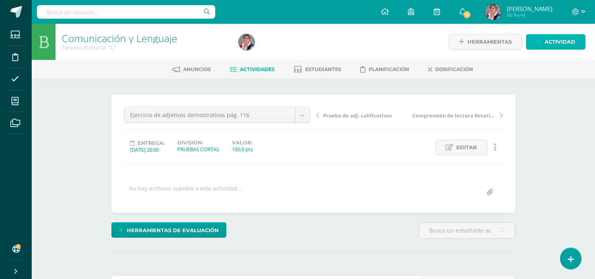
click at [546, 42] on span "Actividad" at bounding box center [559, 41] width 31 height 15
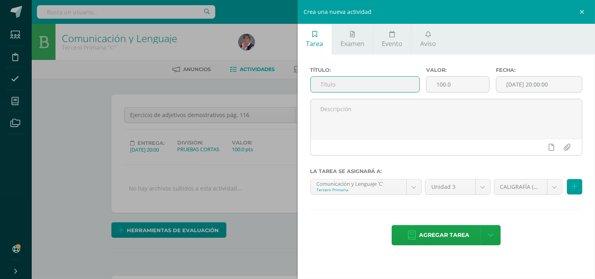
click at [342, 84] on input "text" at bounding box center [365, 83] width 109 height 15
paste input "Ejercicio de adjetivos demostrativos pág. 116"
click at [413, 82] on input "Ejercicio de adjetivos demostrativos pág. 116" at bounding box center [365, 83] width 109 height 15
type input "Ejercicio de adjetivos demostrativos pág. 117"
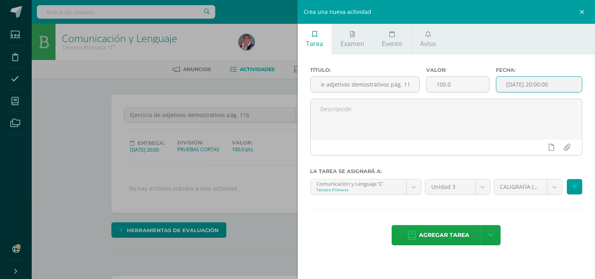
scroll to position [0, 0]
click at [514, 84] on input "[DATE] 20:00:00" at bounding box center [539, 83] width 86 height 15
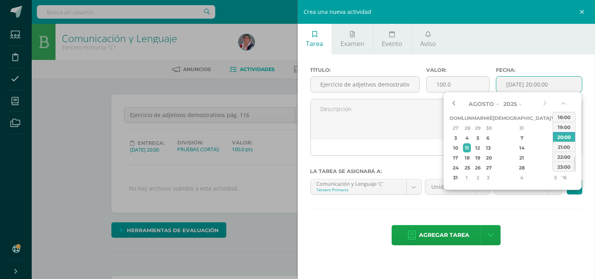
click at [455, 102] on button "button" at bounding box center [453, 104] width 8 height 12
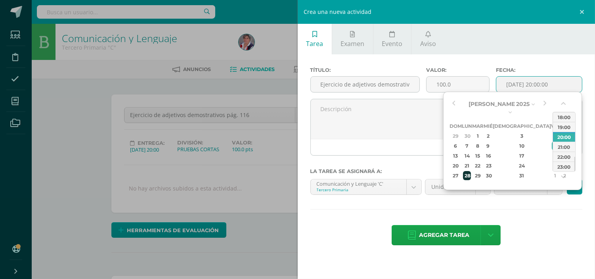
click at [471, 171] on div "28" at bounding box center [467, 175] width 8 height 9
type input "2025-07-28 20:00"
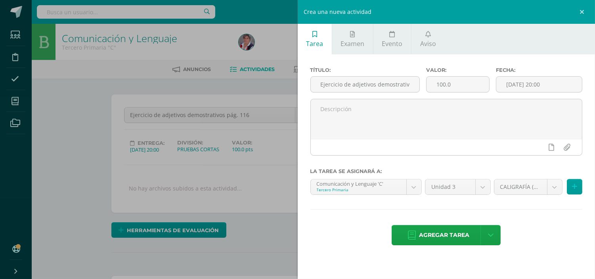
click at [525, 207] on div "Título: Ejercicio de adjetivos demostrativos pág. 117 Valor: 100.0 Fecha: 2025-…" at bounding box center [447, 156] width 298 height 205
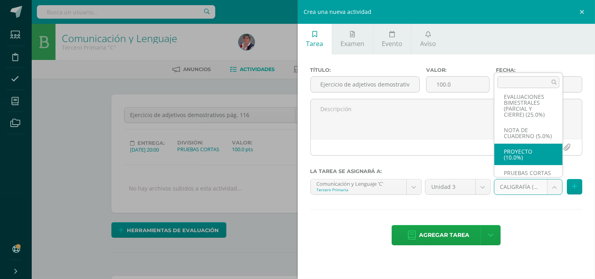
scroll to position [67, 0]
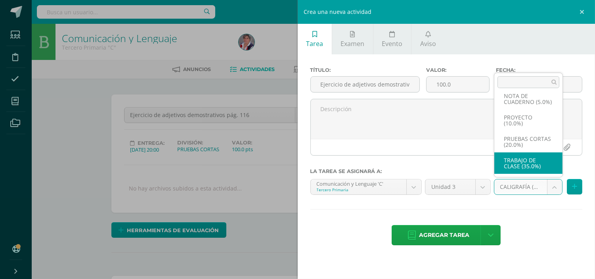
select select "227367"
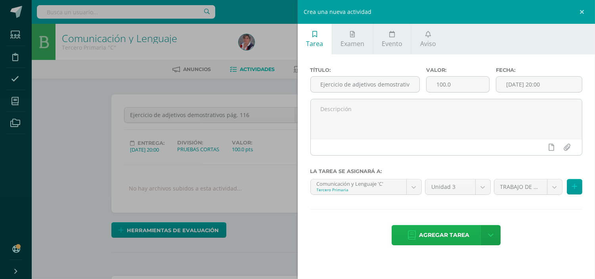
click at [435, 234] on span "Agregar tarea" at bounding box center [444, 234] width 50 height 19
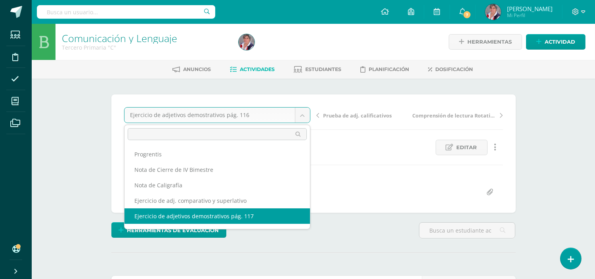
scroll to position [25, 0]
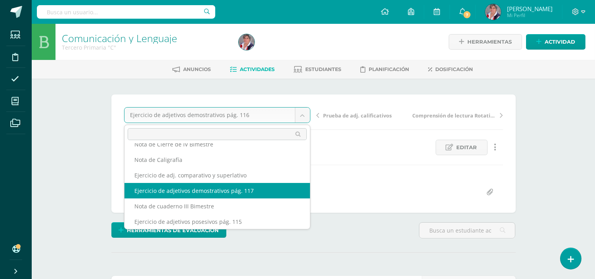
select select "/dashboard/teacher/grade-activity/231202/"
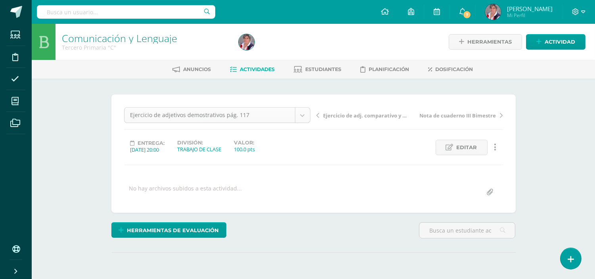
click at [301, 117] on body "Estudiantes Disciplina Asistencia Mis cursos Archivos Soporte Centro de ayuda Ú…" at bounding box center [297, 157] width 595 height 314
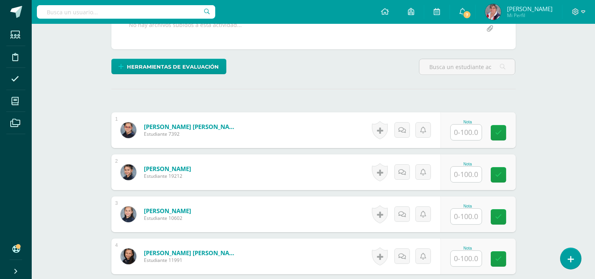
scroll to position [177, 0]
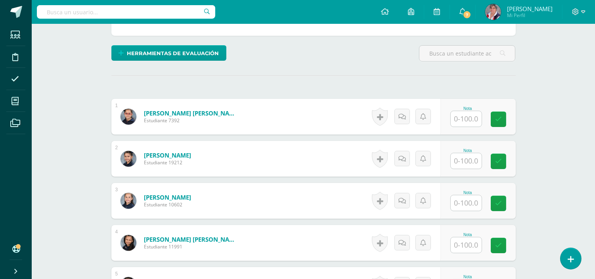
click at [468, 118] on input "text" at bounding box center [466, 118] width 31 height 15
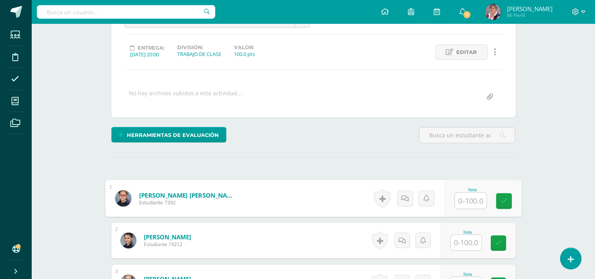
scroll to position [0, 0]
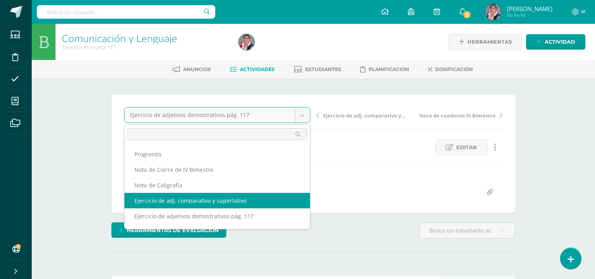
scroll to position [88, 0]
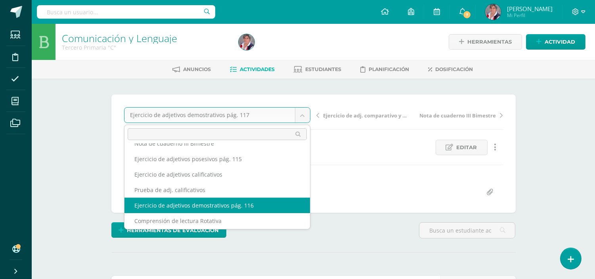
select select "/dashboard/teacher/grade-activity/231192/"
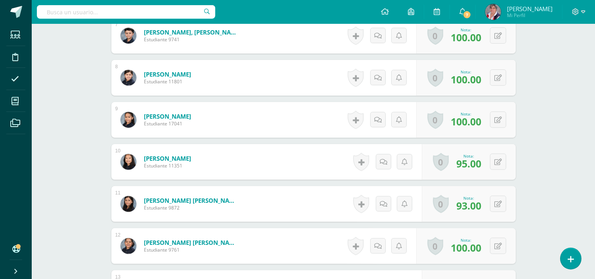
scroll to position [528, 0]
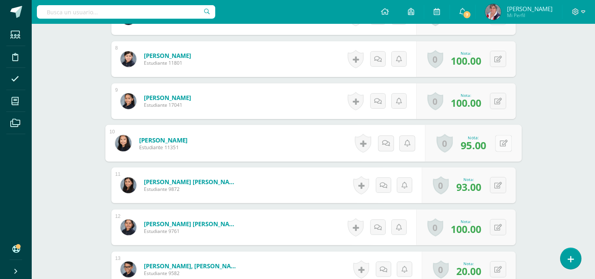
click at [499, 144] on icon at bounding box center [503, 142] width 8 height 7
type input "100"
drag, startPoint x: 486, startPoint y: 145, endPoint x: 479, endPoint y: 149, distance: 7.8
click at [486, 147] on link at bounding box center [482, 146] width 16 height 16
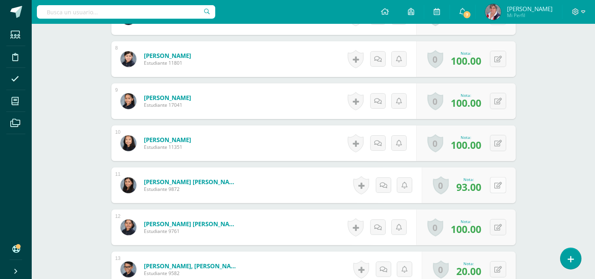
click at [499, 186] on button at bounding box center [498, 185] width 16 height 16
type input "90"
click at [481, 189] on icon at bounding box center [482, 187] width 7 height 7
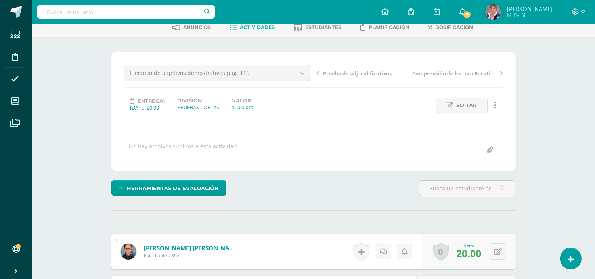
scroll to position [0, 0]
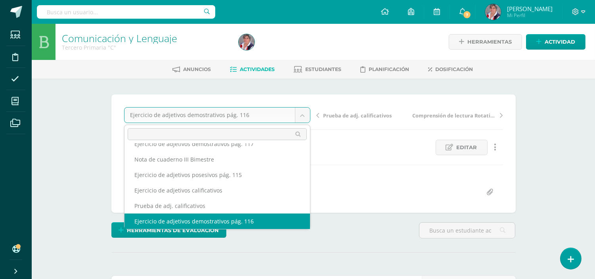
scroll to position [65, 0]
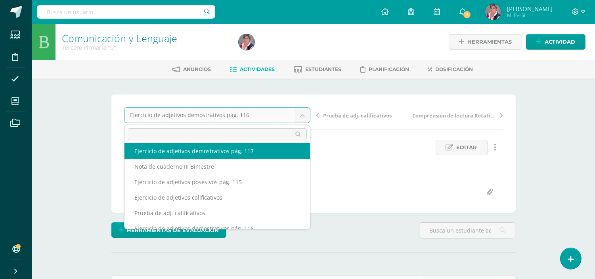
select select "/dashboard/teacher/grade-activity/231202/"
click at [253, 152] on div "100.0 pts" at bounding box center [242, 148] width 21 height 7
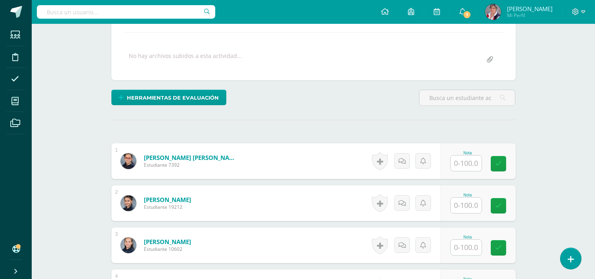
scroll to position [133, 0]
click at [472, 161] on input "text" at bounding box center [466, 162] width 31 height 15
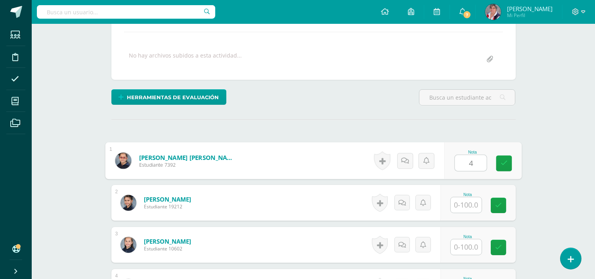
type input "40"
drag, startPoint x: 504, startPoint y: 166, endPoint x: 453, endPoint y: 199, distance: 61.6
click at [501, 169] on link at bounding box center [504, 163] width 16 height 16
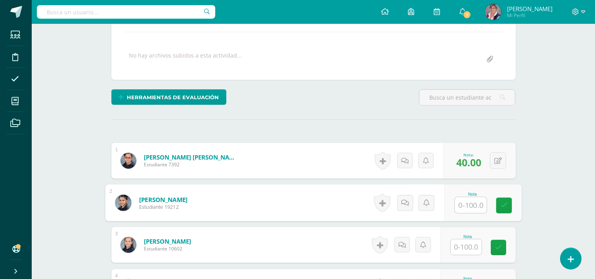
click at [468, 204] on input "text" at bounding box center [471, 205] width 32 height 16
type input "85"
drag, startPoint x: 500, startPoint y: 203, endPoint x: 464, endPoint y: 238, distance: 50.2
click at [500, 204] on link at bounding box center [504, 205] width 16 height 16
click at [489, 212] on div "Nota 85" at bounding box center [482, 202] width 77 height 37
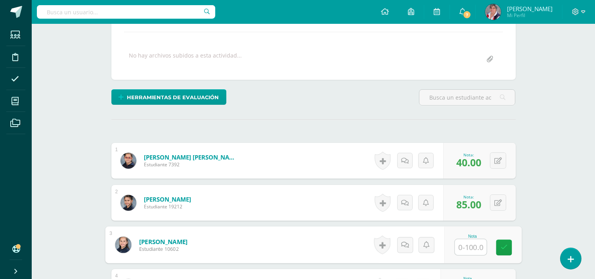
click at [472, 248] on input "text" at bounding box center [471, 247] width 32 height 16
type input "85"
drag, startPoint x: 508, startPoint y: 248, endPoint x: 497, endPoint y: 226, distance: 24.5
click at [508, 243] on link at bounding box center [504, 247] width 16 height 16
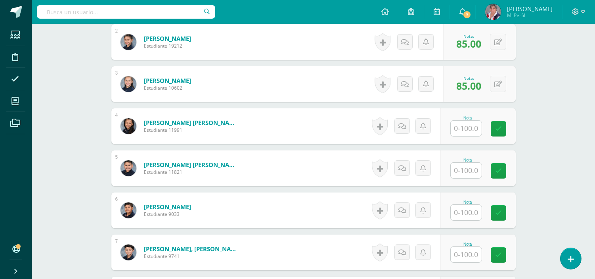
scroll to position [309, 0]
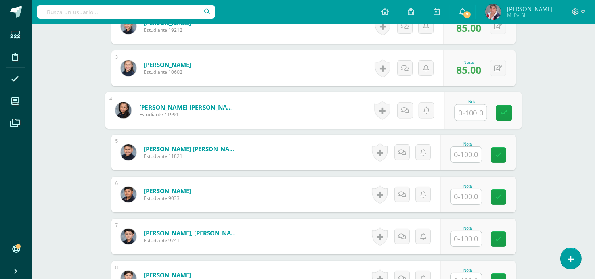
click at [476, 111] on input "text" at bounding box center [471, 113] width 32 height 16
type input "85"
drag, startPoint x: 504, startPoint y: 113, endPoint x: 476, endPoint y: 139, distance: 38.4
click at [504, 117] on link at bounding box center [504, 113] width 16 height 16
click at [469, 155] on input "text" at bounding box center [466, 154] width 31 height 15
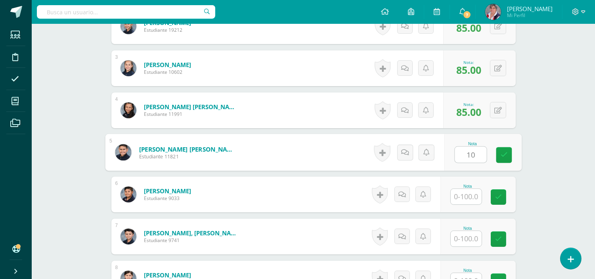
type input "100"
drag, startPoint x: 500, startPoint y: 152, endPoint x: 485, endPoint y: 169, distance: 22.5
click at [497, 159] on link at bounding box center [504, 155] width 16 height 16
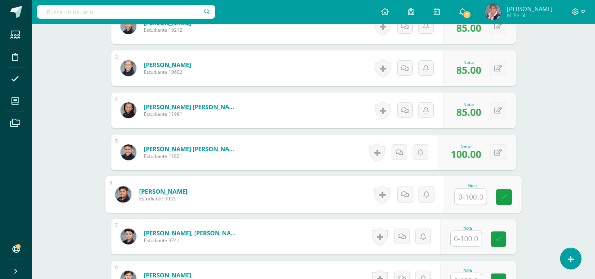
click at [468, 197] on input "text" at bounding box center [471, 197] width 32 height 16
type input "90"
drag, startPoint x: 504, startPoint y: 196, endPoint x: 465, endPoint y: 221, distance: 46.1
click at [501, 199] on icon at bounding box center [503, 196] width 7 height 7
click at [470, 238] on input "text" at bounding box center [466, 238] width 31 height 15
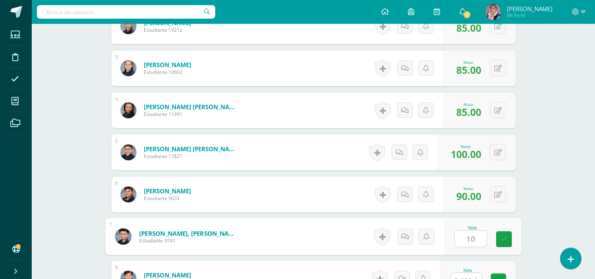
type input "100"
click at [504, 235] on icon at bounding box center [503, 238] width 7 height 7
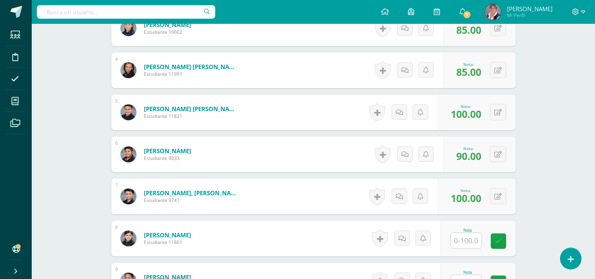
scroll to position [485, 0]
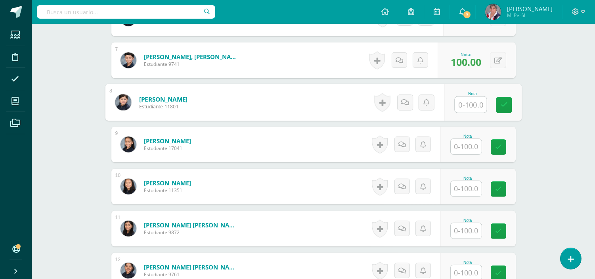
click at [474, 103] on input "text" at bounding box center [471, 105] width 32 height 16
type input "55"
drag, startPoint x: 501, startPoint y: 109, endPoint x: 476, endPoint y: 138, distance: 37.7
click at [483, 132] on div "1 Archila Taracena, Valentina María Estudiante 7392 Nota 40.00 0 Logros" at bounding box center [313, 144] width 404 height 708
drag, startPoint x: 502, startPoint y: 105, endPoint x: 475, endPoint y: 144, distance: 47.3
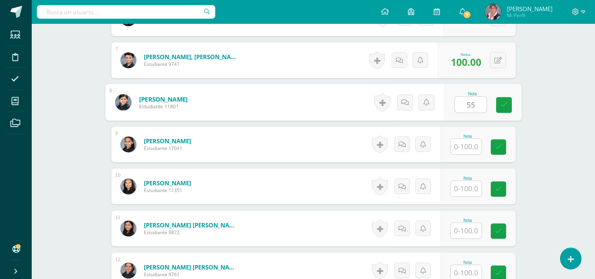
click at [501, 109] on link at bounding box center [504, 105] width 16 height 16
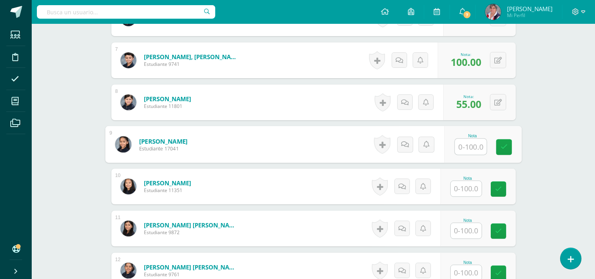
click at [468, 146] on input "text" at bounding box center [471, 147] width 32 height 16
type input "95"
drag, startPoint x: 506, startPoint y: 147, endPoint x: 472, endPoint y: 166, distance: 39.4
click at [502, 149] on icon at bounding box center [503, 146] width 7 height 7
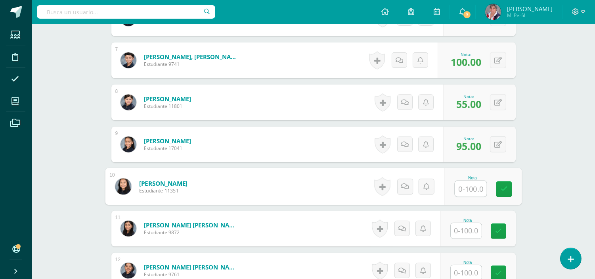
click at [472, 185] on input "text" at bounding box center [471, 189] width 32 height 16
type input "90"
click at [504, 185] on icon at bounding box center [503, 188] width 7 height 7
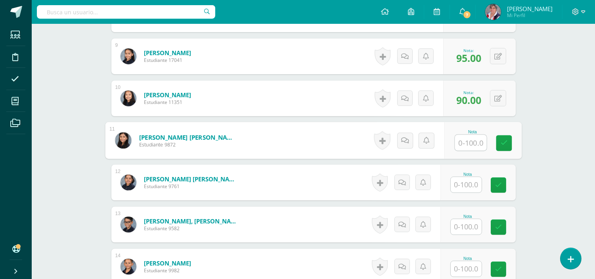
click at [472, 144] on input "text" at bounding box center [471, 143] width 32 height 16
type input "70"
drag, startPoint x: 509, startPoint y: 144, endPoint x: 480, endPoint y: 170, distance: 39.3
click at [508, 145] on link at bounding box center [504, 143] width 16 height 16
click at [473, 185] on input "text" at bounding box center [466, 184] width 31 height 15
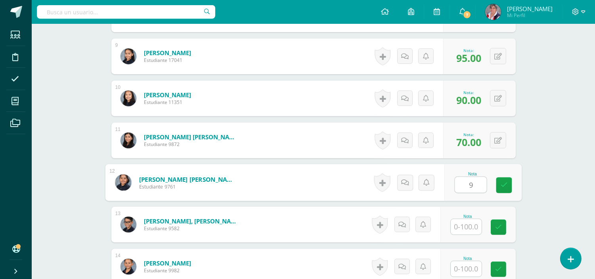
type input "95"
click at [501, 186] on icon at bounding box center [503, 184] width 7 height 7
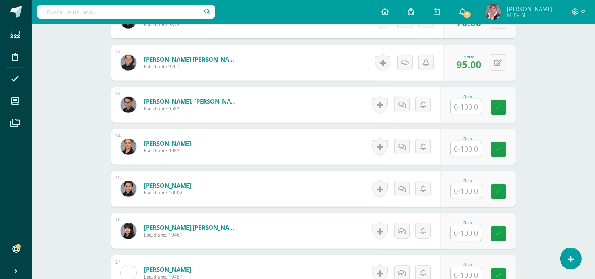
scroll to position [705, 0]
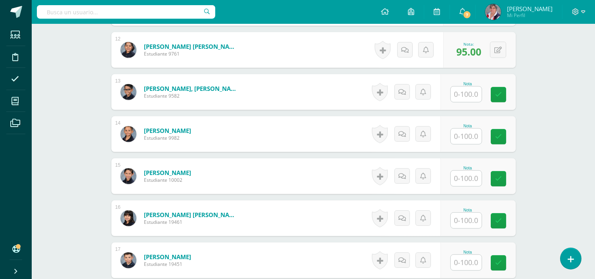
click at [470, 98] on input "text" at bounding box center [466, 93] width 31 height 15
type input "20"
drag, startPoint x: 502, startPoint y: 94, endPoint x: 472, endPoint y: 133, distance: 49.4
click at [501, 98] on link at bounding box center [504, 95] width 16 height 16
click at [470, 133] on input "text" at bounding box center [466, 135] width 31 height 15
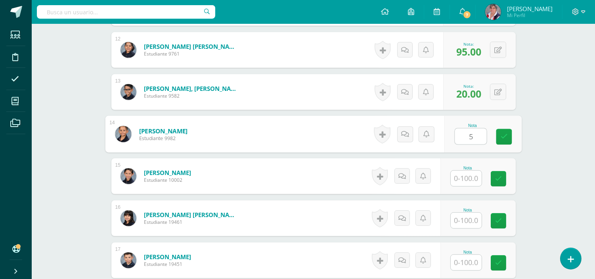
type input "55"
drag, startPoint x: 502, startPoint y: 134, endPoint x: 498, endPoint y: 139, distance: 6.5
click at [501, 136] on icon at bounding box center [503, 136] width 7 height 7
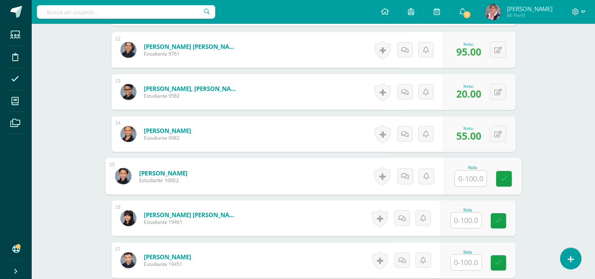
click at [462, 176] on input "text" at bounding box center [471, 178] width 32 height 16
type input "80"
drag, startPoint x: 508, startPoint y: 185, endPoint x: 486, endPoint y: 197, distance: 24.6
click at [505, 185] on link at bounding box center [504, 179] width 16 height 16
click at [470, 220] on input "text" at bounding box center [466, 219] width 31 height 15
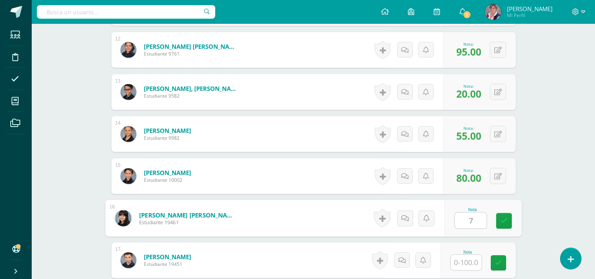
type input "75"
drag, startPoint x: 504, startPoint y: 217, endPoint x: 504, endPoint y: 191, distance: 25.8
click at [504, 216] on link at bounding box center [504, 221] width 16 height 16
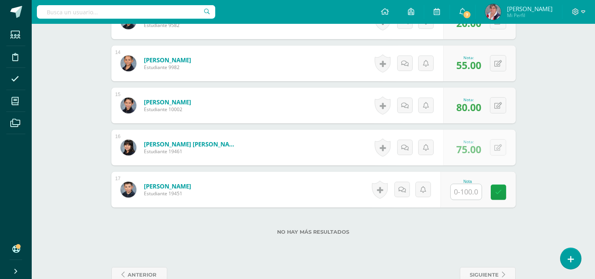
scroll to position [795, 0]
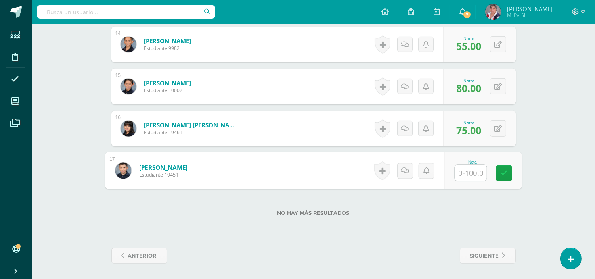
click at [473, 177] on input "text" at bounding box center [471, 173] width 32 height 16
type input "60"
click at [502, 173] on icon at bounding box center [503, 173] width 7 height 7
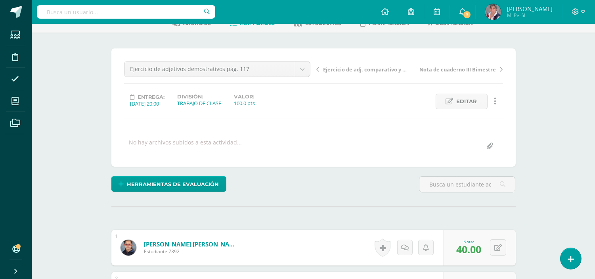
scroll to position [0, 0]
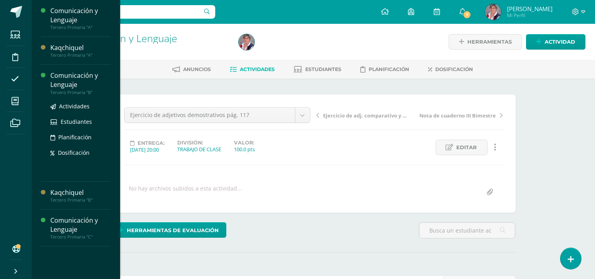
click at [72, 97] on div "Actividades Estudiantes Planificación Dosificación" at bounding box center [80, 135] width 60 height 80
click at [73, 105] on span "Actividades" at bounding box center [74, 106] width 31 height 8
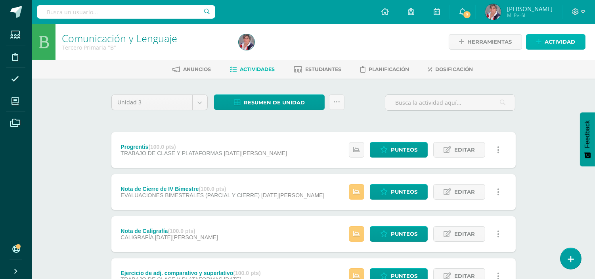
click at [549, 42] on span "Actividad" at bounding box center [559, 41] width 31 height 15
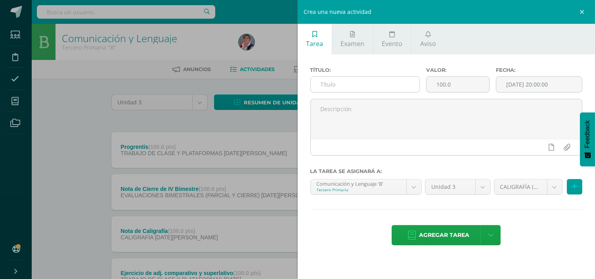
click at [357, 84] on input "text" at bounding box center [365, 83] width 109 height 15
paste input "Ejercicio de adjetivos demostrativos pág. 116"
type input "Ejercicio de adjetivos demostrativos pág. 117"
click at [519, 82] on input "[DATE] 20:00:00" at bounding box center [539, 83] width 86 height 15
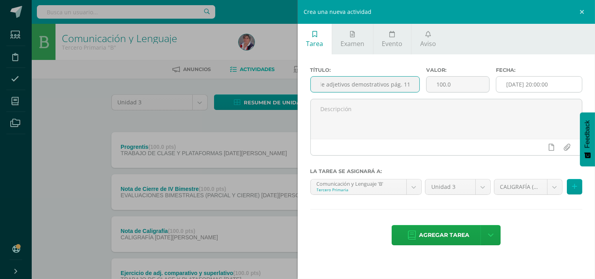
scroll to position [0, 0]
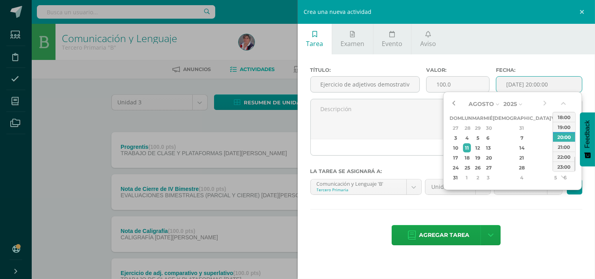
click at [453, 101] on button "button" at bounding box center [453, 104] width 8 height 12
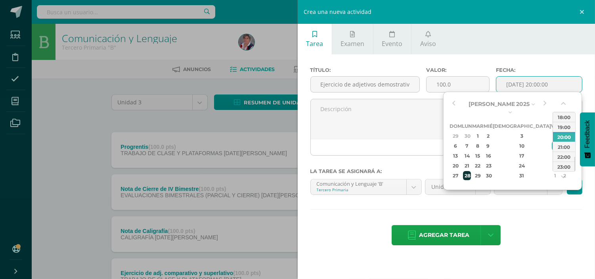
click at [471, 171] on div "28" at bounding box center [467, 175] width 8 height 9
type input "2025-07-28 20:00"
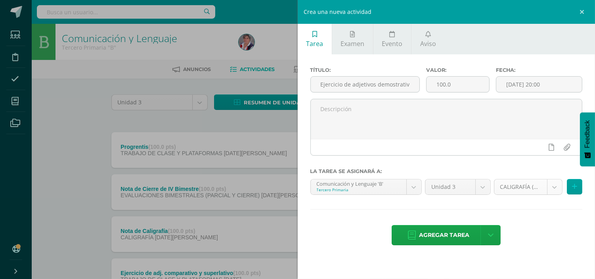
drag, startPoint x: 531, startPoint y: 210, endPoint x: 543, endPoint y: 195, distance: 19.8
click at [532, 210] on div "Título: Ejercicio de adjetivos demostrativos pág. 117 Valor: 100.0 Fecha: 2025-…" at bounding box center [447, 156] width 298 height 205
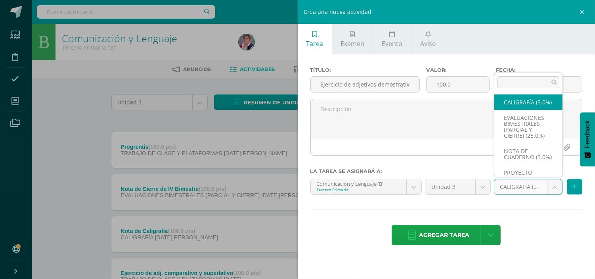
drag, startPoint x: 557, startPoint y: 185, endPoint x: 549, endPoint y: 185, distance: 7.9
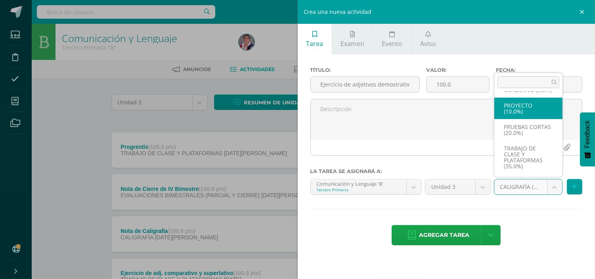
scroll to position [78, 0]
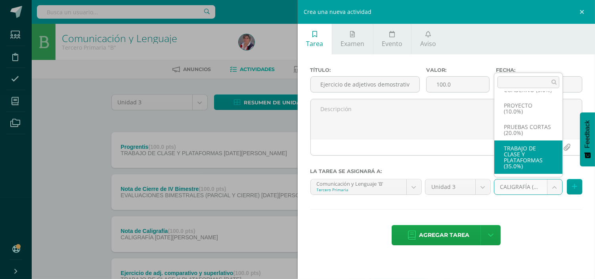
select select "227360"
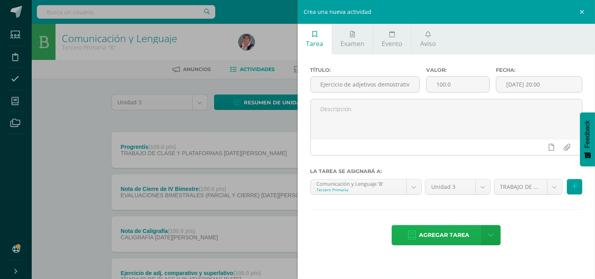
click at [445, 233] on span "Agregar tarea" at bounding box center [444, 234] width 50 height 19
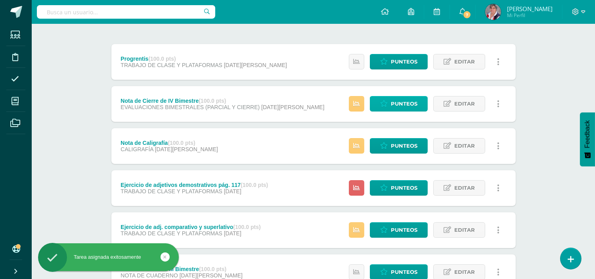
scroll to position [132, 0]
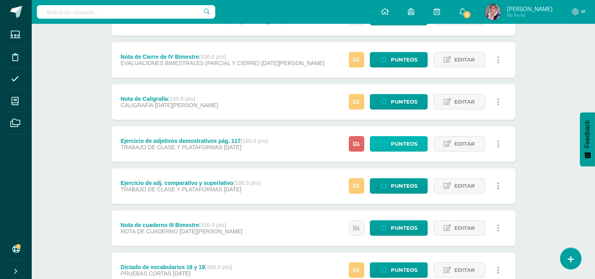
click at [397, 145] on span "Punteos" at bounding box center [404, 143] width 27 height 15
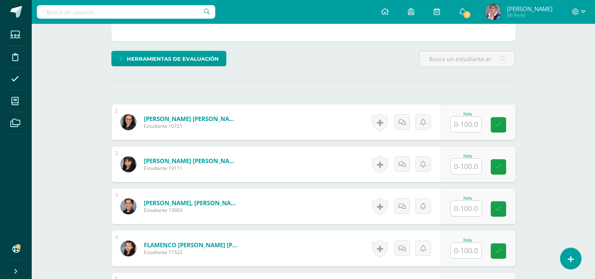
scroll to position [177, 0]
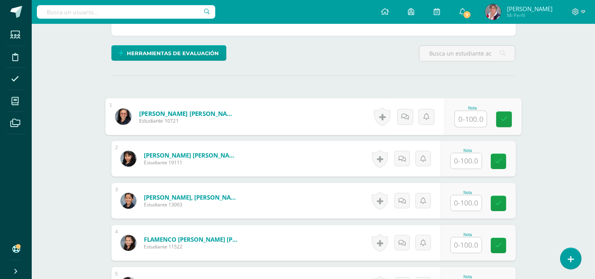
click at [473, 127] on input "text" at bounding box center [471, 119] width 32 height 16
type input "75"
drag, startPoint x: 504, startPoint y: 130, endPoint x: 476, endPoint y: 157, distance: 39.5
click at [504, 122] on icon at bounding box center [503, 119] width 7 height 7
click at [466, 168] on input "text" at bounding box center [466, 160] width 31 height 15
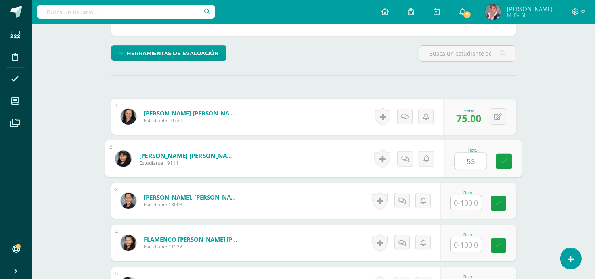
drag, startPoint x: 510, startPoint y: 172, endPoint x: 478, endPoint y: 185, distance: 34.8
click at [494, 177] on div "Nota 55" at bounding box center [482, 158] width 77 height 37
type input "55"
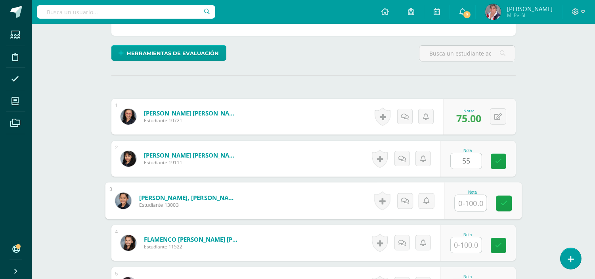
click at [466, 211] on input "text" at bounding box center [471, 203] width 32 height 16
type input "80"
drag, startPoint x: 499, startPoint y: 171, endPoint x: 498, endPoint y: 199, distance: 28.2
click at [499, 164] on icon at bounding box center [498, 161] width 7 height 7
click at [503, 206] on icon at bounding box center [503, 203] width 7 height 7
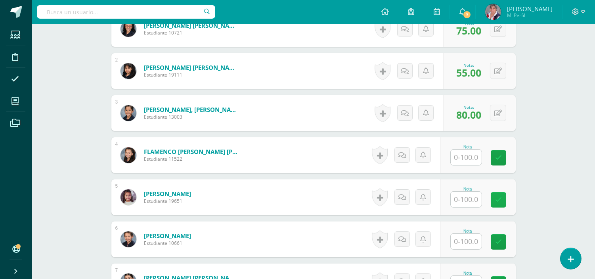
scroll to position [265, 0]
click at [469, 164] on input "text" at bounding box center [466, 156] width 31 height 15
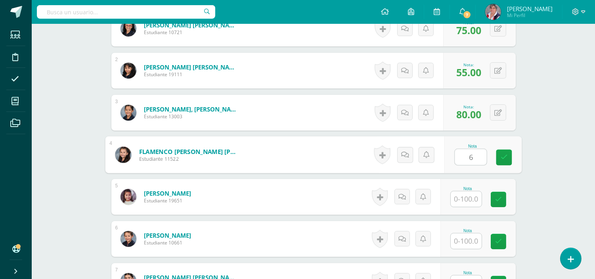
type input "60"
drag, startPoint x: 499, startPoint y: 166, endPoint x: 473, endPoint y: 201, distance: 43.4
click at [496, 165] on link at bounding box center [504, 157] width 16 height 16
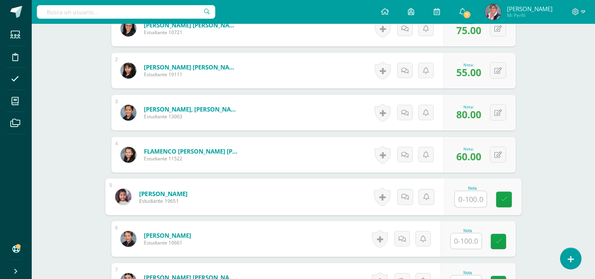
click at [467, 207] on input "text" at bounding box center [471, 199] width 32 height 16
drag, startPoint x: 500, startPoint y: 210, endPoint x: 464, endPoint y: 235, distance: 43.2
click at [492, 215] on div "Nota 95" at bounding box center [482, 196] width 77 height 37
type input "95"
click at [468, 248] on input "text" at bounding box center [466, 240] width 31 height 15
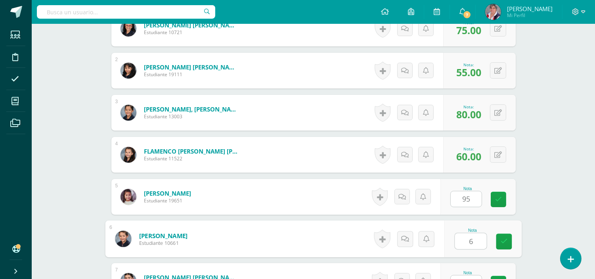
type input "60"
click at [498, 207] on link at bounding box center [498, 198] width 15 height 15
click at [503, 245] on icon at bounding box center [503, 241] width 7 height 7
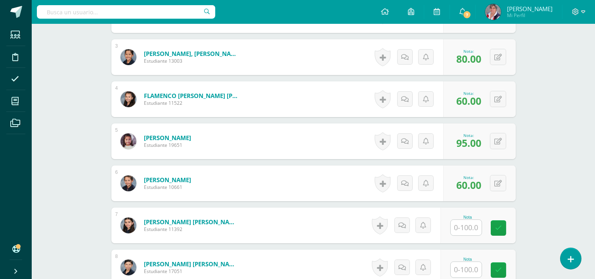
scroll to position [397, 0]
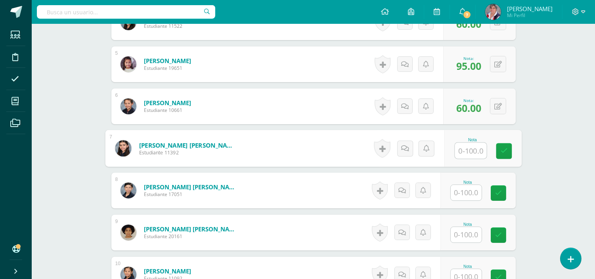
click at [470, 159] on input "text" at bounding box center [471, 151] width 32 height 16
type input "65"
click at [506, 159] on link at bounding box center [504, 151] width 16 height 16
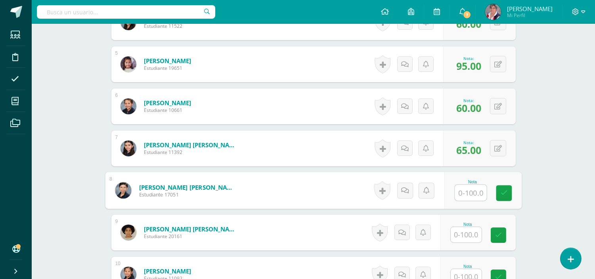
click at [469, 201] on input "text" at bounding box center [471, 193] width 32 height 16
type input "75"
drag, startPoint x: 504, startPoint y: 200, endPoint x: 470, endPoint y: 237, distance: 50.2
click at [501, 196] on icon at bounding box center [503, 192] width 7 height 7
click at [466, 242] on input "text" at bounding box center [466, 234] width 31 height 15
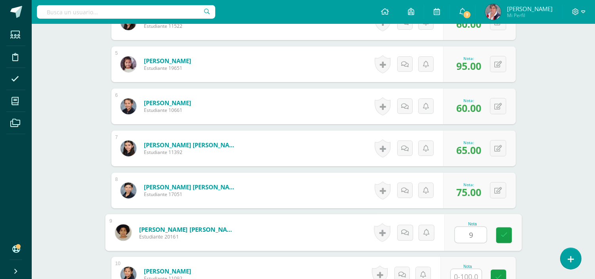
type input "95"
drag, startPoint x: 505, startPoint y: 247, endPoint x: 474, endPoint y: 205, distance: 52.4
click at [502, 231] on div "Nota 95" at bounding box center [482, 232] width 77 height 37
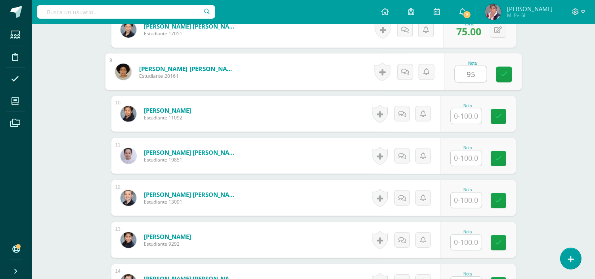
scroll to position [573, 0]
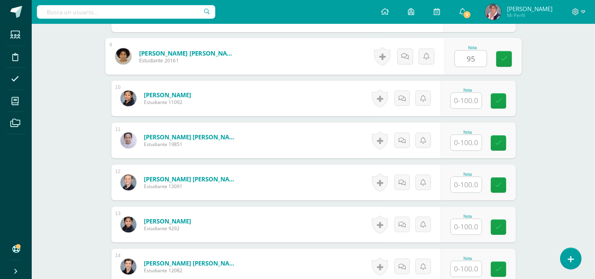
drag, startPoint x: 502, startPoint y: 69, endPoint x: 476, endPoint y: 101, distance: 41.4
click at [499, 67] on link at bounding box center [504, 59] width 16 height 16
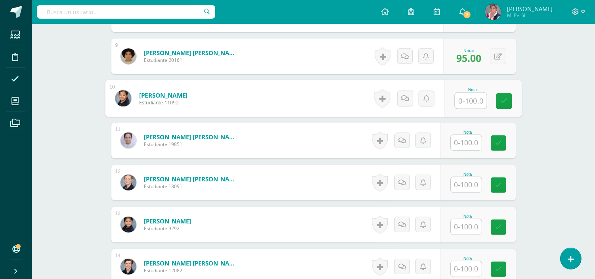
click at [468, 109] on input "text" at bounding box center [471, 101] width 32 height 16
type input "30"
drag, startPoint x: 509, startPoint y: 112, endPoint x: 483, endPoint y: 141, distance: 38.5
click at [508, 109] on link at bounding box center [504, 101] width 16 height 16
click at [474, 150] on input "text" at bounding box center [466, 142] width 31 height 15
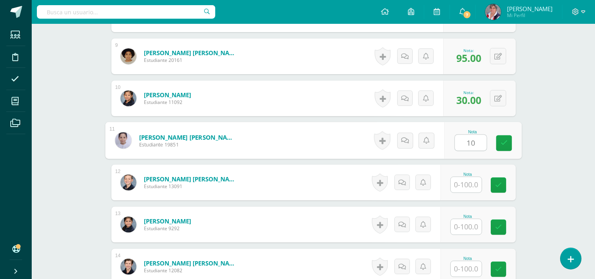
type input "100"
drag, startPoint x: 504, startPoint y: 155, endPoint x: 502, endPoint y: 159, distance: 4.3
click at [503, 151] on link at bounding box center [504, 143] width 16 height 16
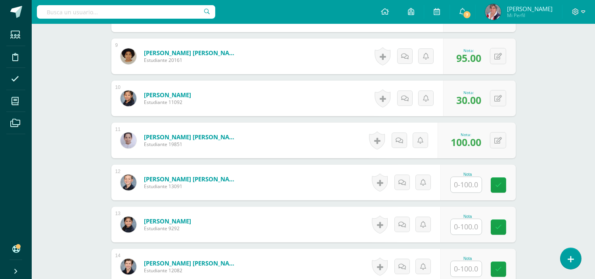
click at [470, 192] on input "text" at bounding box center [466, 184] width 31 height 15
type input "100"
drag, startPoint x: 502, startPoint y: 192, endPoint x: 498, endPoint y: 188, distance: 5.6
click at [502, 188] on icon at bounding box center [503, 184] width 7 height 7
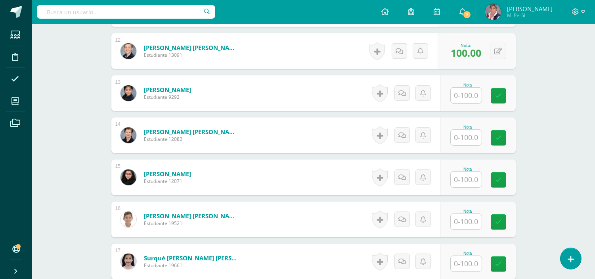
scroll to position [705, 0]
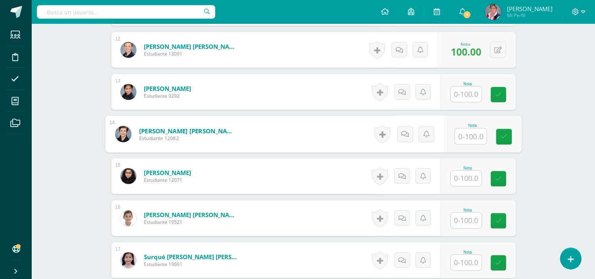
click at [469, 144] on input "text" at bounding box center [471, 136] width 32 height 16
drag, startPoint x: 508, startPoint y: 154, endPoint x: 480, endPoint y: 177, distance: 36.9
click at [502, 153] on div "Nota 50" at bounding box center [482, 134] width 77 height 37
type input "50"
click at [475, 186] on input "text" at bounding box center [466, 177] width 31 height 15
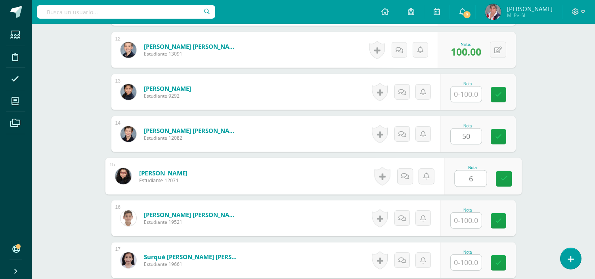
type input "60"
drag, startPoint x: 502, startPoint y: 150, endPoint x: 502, endPoint y: 178, distance: 28.5
click at [502, 152] on div "Nota 50" at bounding box center [477, 134] width 75 height 36
click at [504, 182] on icon at bounding box center [503, 178] width 7 height 7
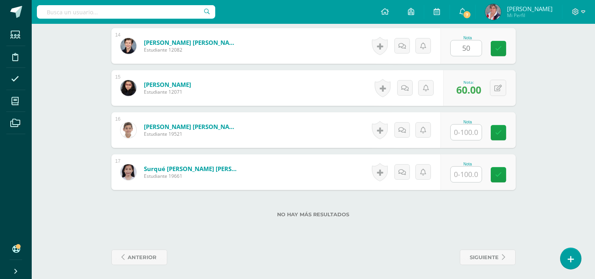
scroll to position [806, 0]
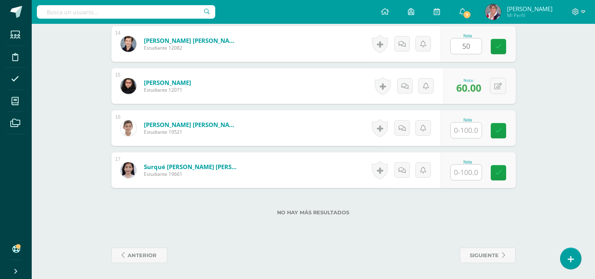
drag, startPoint x: 497, startPoint y: 49, endPoint x: 480, endPoint y: 99, distance: 53.0
click at [497, 50] on link at bounding box center [498, 46] width 15 height 15
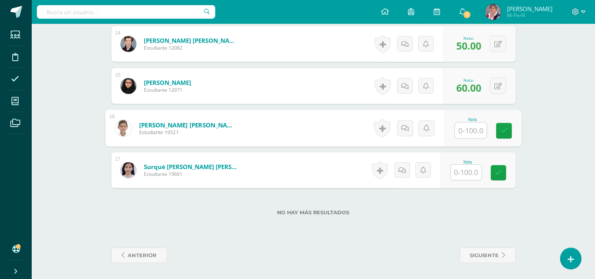
click at [466, 129] on input "text" at bounding box center [471, 130] width 32 height 16
type input "40"
click at [502, 134] on icon at bounding box center [503, 130] width 7 height 7
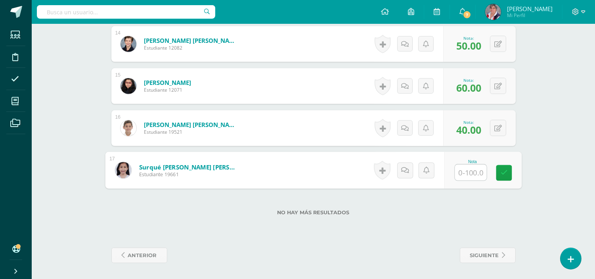
click at [474, 168] on input "text" at bounding box center [471, 172] width 32 height 16
type input "50"
click at [503, 176] on icon at bounding box center [503, 172] width 7 height 7
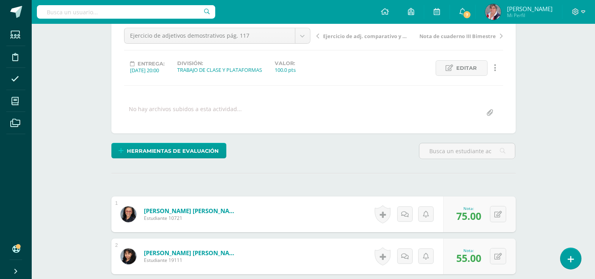
scroll to position [0, 0]
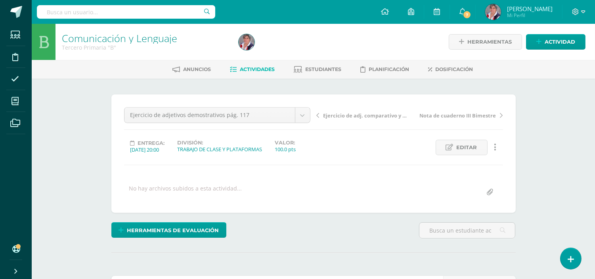
drag, startPoint x: 472, startPoint y: 147, endPoint x: 465, endPoint y: 145, distance: 6.5
click at [471, 146] on span "Editar" at bounding box center [467, 147] width 21 height 15
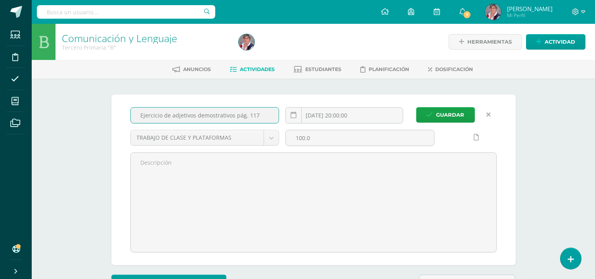
drag, startPoint x: 232, startPoint y: 114, endPoint x: 245, endPoint y: 115, distance: 12.7
click at [232, 114] on input "Ejercicio de adjetivos demostrativos pág. 117" at bounding box center [205, 114] width 148 height 15
type input "Ejercicio de adjetivos comparativos y superlativos pág. 117"
click at [453, 113] on span "Guardar" at bounding box center [450, 114] width 28 height 15
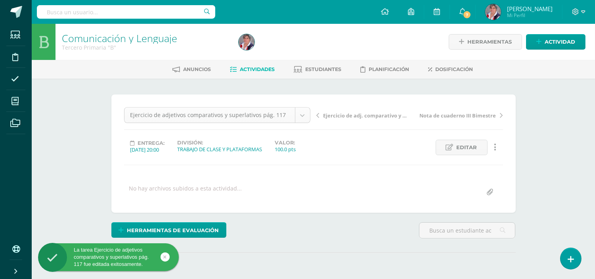
click at [303, 114] on body "La tarea Ejercicio de adjetivos comparativos y superlativos pág. 117 fue editad…" at bounding box center [297, 157] width 595 height 314
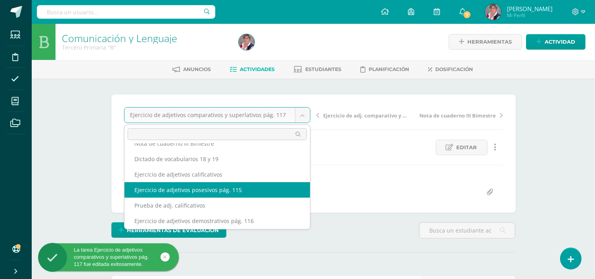
scroll to position [0, 0]
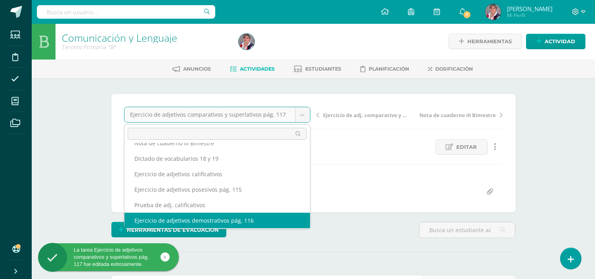
select select "/dashboard/teacher/grade-activity/231200/"
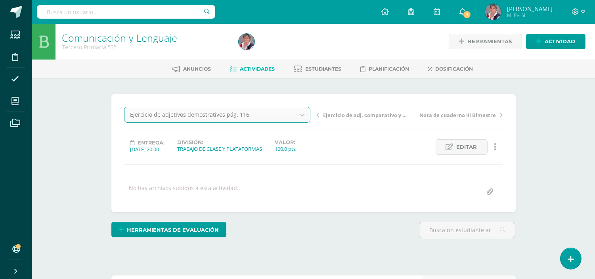
scroll to position [1, 0]
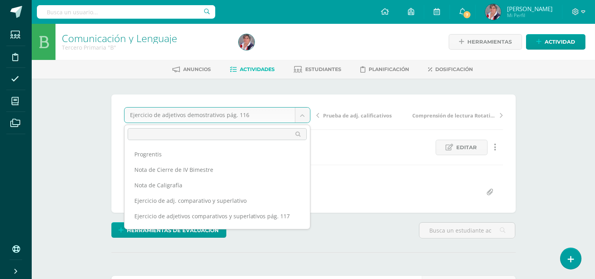
scroll to position [88, 0]
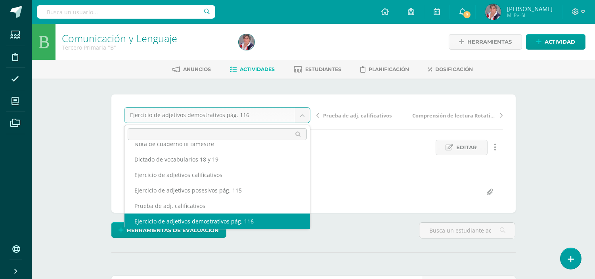
drag, startPoint x: 302, startPoint y: 117, endPoint x: 290, endPoint y: 131, distance: 18.3
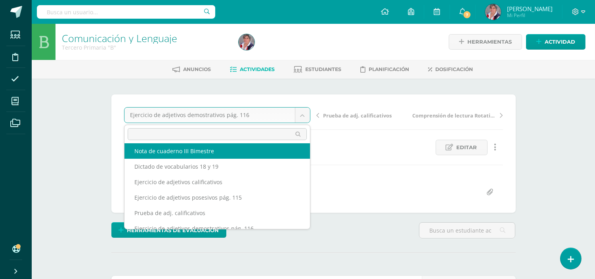
scroll to position [0, 0]
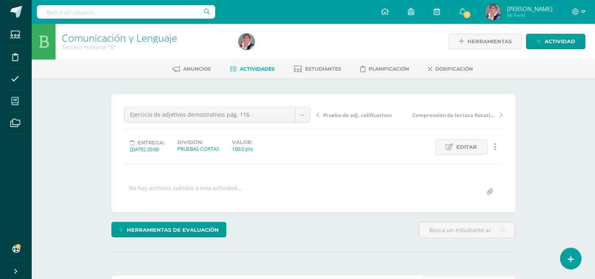
drag, startPoint x: 55, startPoint y: 100, endPoint x: 16, endPoint y: 107, distance: 40.2
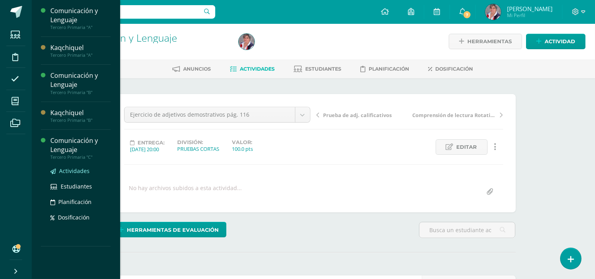
drag, startPoint x: 70, startPoint y: 170, endPoint x: 65, endPoint y: 168, distance: 5.2
click at [70, 170] on span "Actividades" at bounding box center [74, 171] width 31 height 8
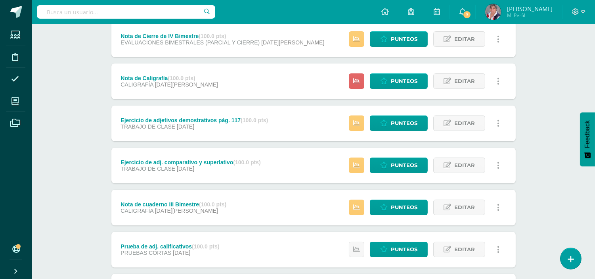
scroll to position [176, 0]
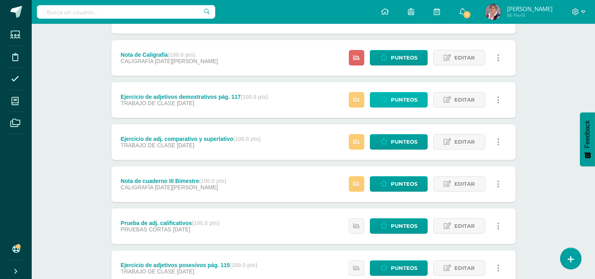
click at [403, 104] on span "Punteos" at bounding box center [404, 99] width 27 height 15
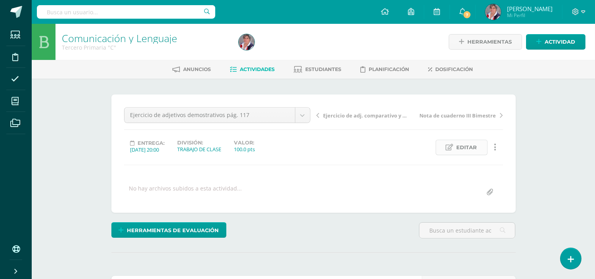
click at [472, 144] on span "Editar" at bounding box center [467, 147] width 21 height 15
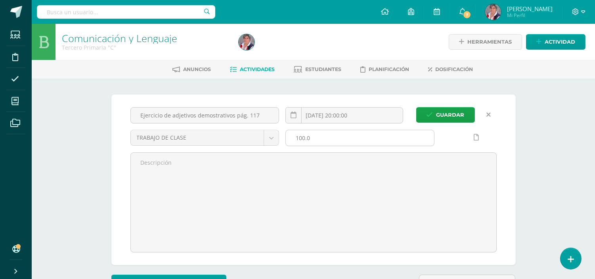
scroll to position [0, 0]
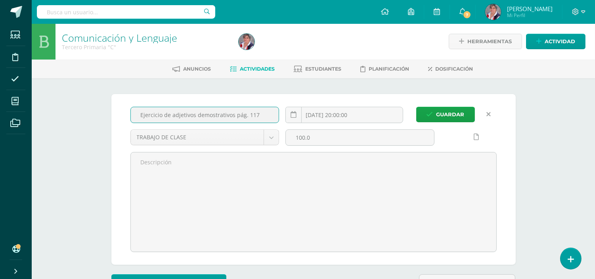
click at [234, 113] on input "Ejercicio de adjetivos demostrativos pág. 117" at bounding box center [205, 114] width 148 height 15
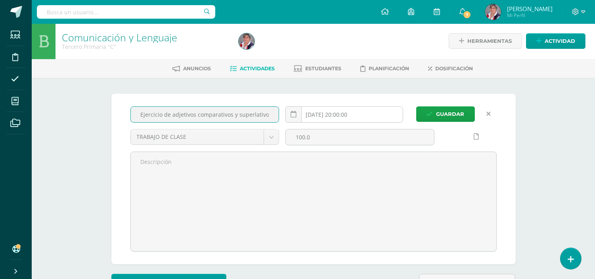
scroll to position [0, 1]
type input "Ejercicio de adjetivos comparativos y superlativos pág. 117"
click at [446, 115] on span "Guardar" at bounding box center [450, 114] width 28 height 15
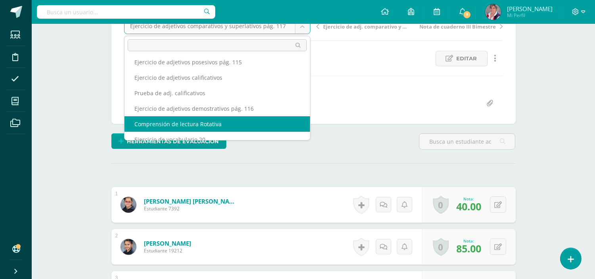
scroll to position [103, 0]
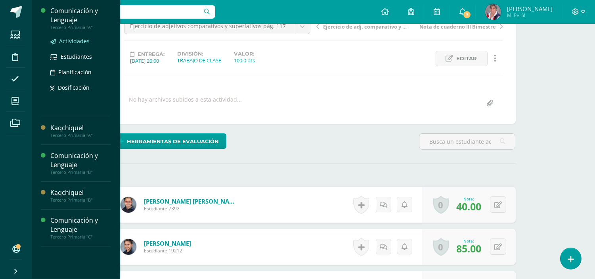
click at [75, 42] on span "Actividades" at bounding box center [74, 41] width 31 height 8
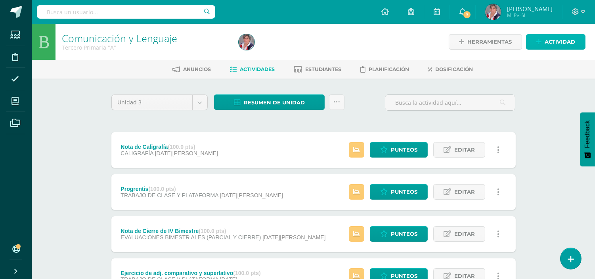
click at [545, 40] on span "Actividad" at bounding box center [559, 41] width 31 height 15
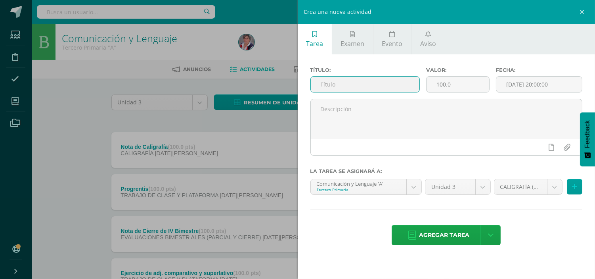
click at [319, 84] on input "text" at bounding box center [365, 83] width 109 height 15
paste input "Ejercicio de adjetivos demostrativos pág. 116"
drag, startPoint x: 387, startPoint y: 84, endPoint x: 386, endPoint y: 78, distance: 5.6
click at [387, 83] on input "Ejercicio de adjetivos demostrativos pág. 117" at bounding box center [365, 83] width 109 height 15
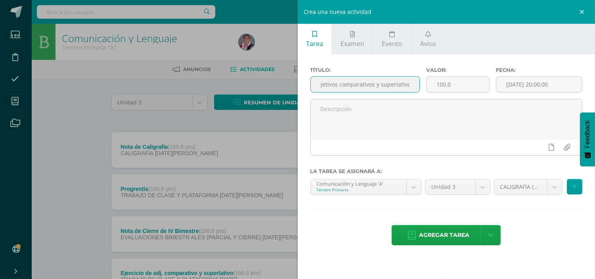
scroll to position [0, 40]
type input "Ejercicio de adjetivos comparativos y superlativos pág. 117"
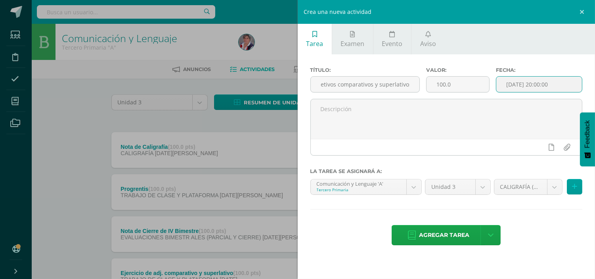
scroll to position [0, 0]
drag, startPoint x: 509, startPoint y: 83, endPoint x: 493, endPoint y: 83, distance: 15.5
click at [507, 83] on input "[DATE] 20:00:00" at bounding box center [539, 83] width 86 height 15
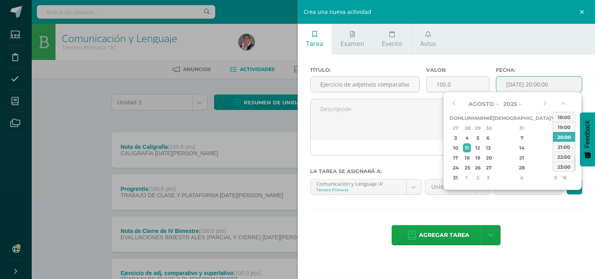
drag, startPoint x: 453, startPoint y: 99, endPoint x: 453, endPoint y: 110, distance: 10.7
click at [453, 103] on button "button" at bounding box center [453, 104] width 8 height 12
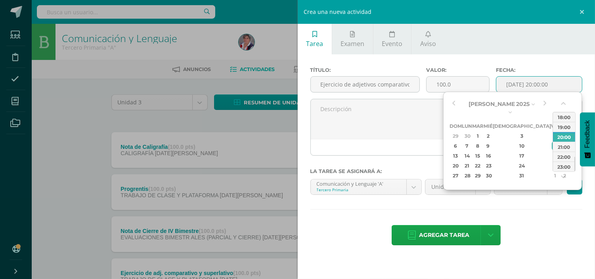
drag, startPoint x: 468, startPoint y: 165, endPoint x: 513, endPoint y: 199, distance: 56.0
click at [471, 171] on div "28" at bounding box center [467, 175] width 8 height 9
type input "2025-07-28 20:00"
drag, startPoint x: 556, startPoint y: 235, endPoint x: 556, endPoint y: 220, distance: 15.1
click at [556, 229] on div "Agregar tarea Agregar tarea y ocultar" at bounding box center [446, 236] width 272 height 22
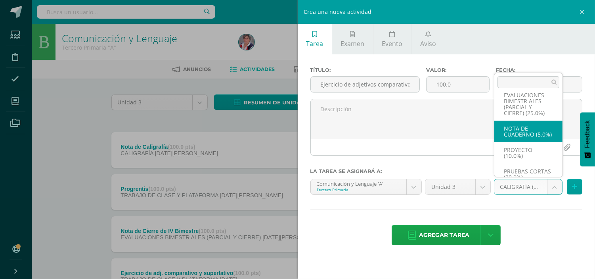
scroll to position [78, 0]
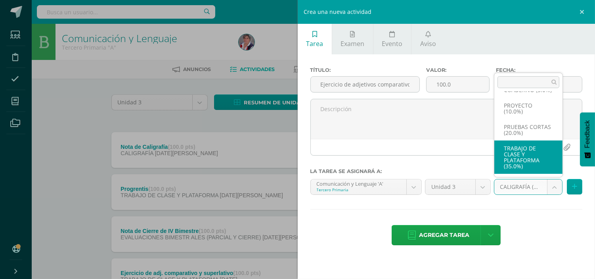
select select "227344"
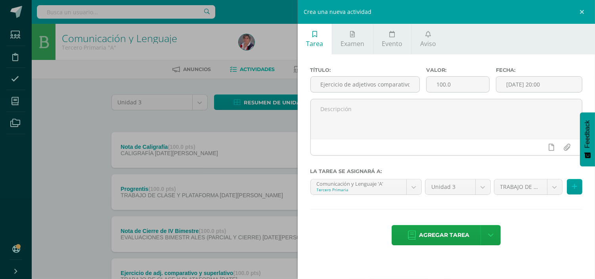
click at [446, 236] on span "Agregar tarea" at bounding box center [444, 234] width 50 height 19
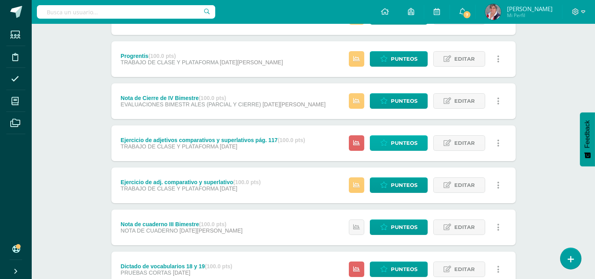
scroll to position [132, 0]
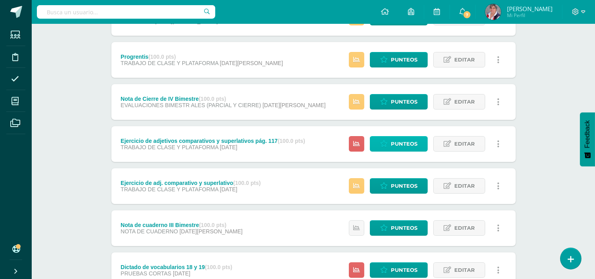
click at [401, 143] on span "Punteos" at bounding box center [404, 143] width 27 height 15
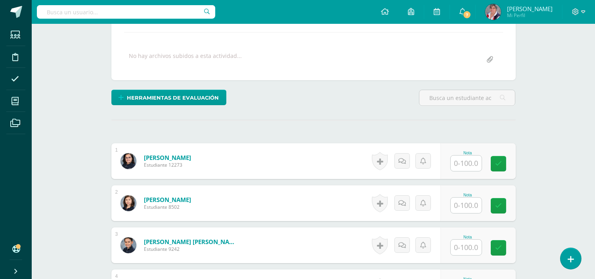
scroll to position [133, 0]
click at [469, 160] on input "text" at bounding box center [466, 162] width 31 height 15
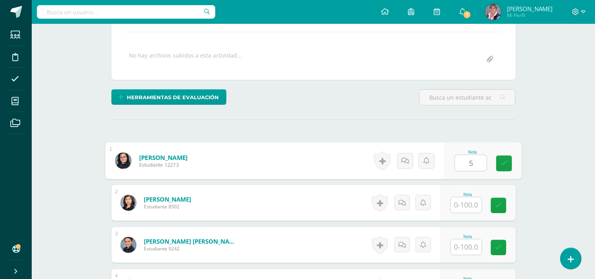
type input "55"
drag, startPoint x: 502, startPoint y: 165, endPoint x: 482, endPoint y: 183, distance: 27.0
click at [489, 178] on div "Nota 55" at bounding box center [482, 160] width 77 height 37
drag, startPoint x: 502, startPoint y: 163, endPoint x: 486, endPoint y: 183, distance: 25.1
click at [500, 167] on link at bounding box center [504, 163] width 16 height 16
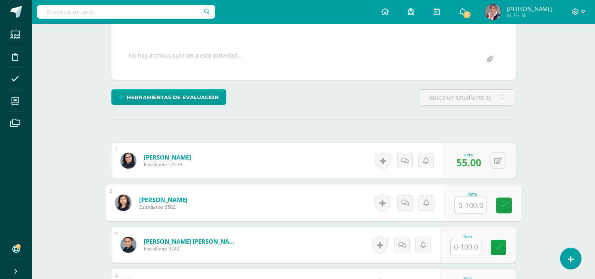
click at [469, 204] on input "text" at bounding box center [471, 205] width 32 height 16
type input "90"
click at [504, 203] on icon at bounding box center [503, 205] width 7 height 7
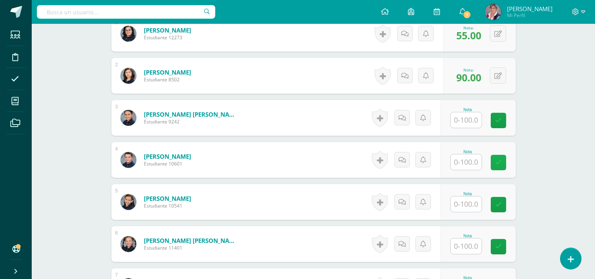
scroll to position [265, 0]
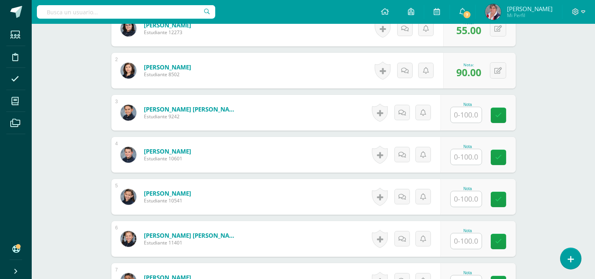
click at [468, 116] on input "text" at bounding box center [466, 114] width 31 height 15
type input "75"
click at [504, 115] on icon at bounding box center [503, 115] width 7 height 7
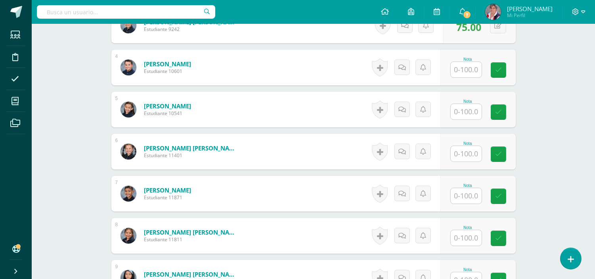
scroll to position [353, 0]
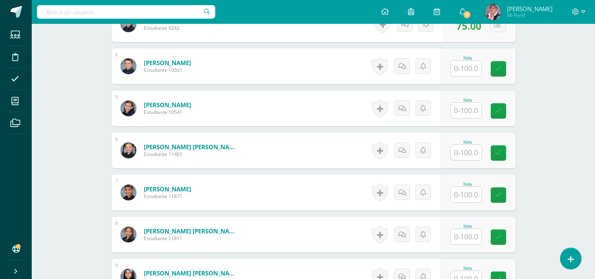
click at [476, 66] on input "text" at bounding box center [466, 68] width 31 height 15
type input "85"
drag, startPoint x: 501, startPoint y: 72, endPoint x: 481, endPoint y: 101, distance: 35.3
click at [501, 71] on icon at bounding box center [503, 68] width 7 height 7
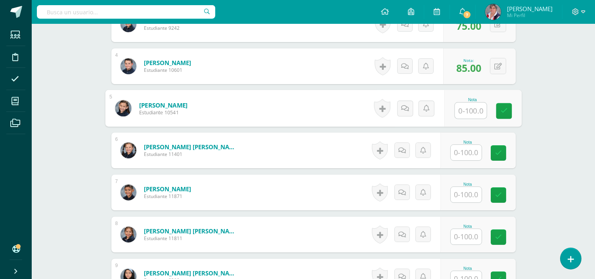
click at [470, 111] on input "text" at bounding box center [471, 111] width 32 height 16
type input "45"
drag, startPoint x: 509, startPoint y: 111, endPoint x: 502, endPoint y: 123, distance: 14.2
click at [508, 119] on div "Nota 45" at bounding box center [482, 108] width 77 height 37
drag, startPoint x: 502, startPoint y: 111, endPoint x: 490, endPoint y: 130, distance: 22.0
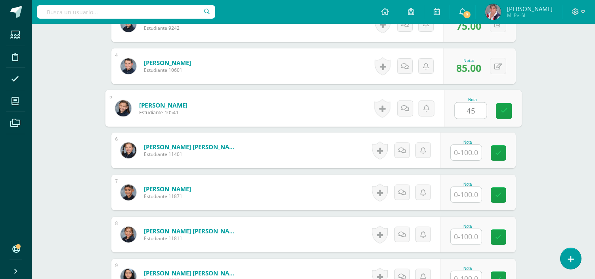
click at [502, 116] on link at bounding box center [504, 111] width 16 height 16
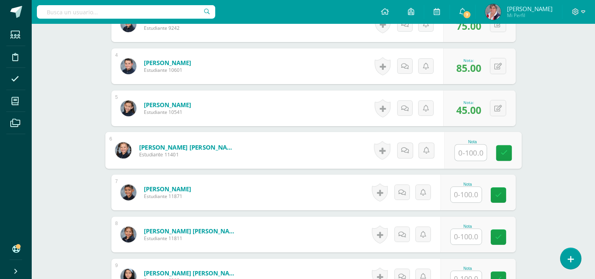
click at [470, 155] on input "text" at bounding box center [471, 153] width 32 height 16
drag, startPoint x: 502, startPoint y: 155, endPoint x: 472, endPoint y: 174, distance: 35.3
click at [489, 162] on div "Nota 50" at bounding box center [482, 150] width 77 height 37
type input "50"
click at [466, 195] on input "text" at bounding box center [466, 194] width 31 height 15
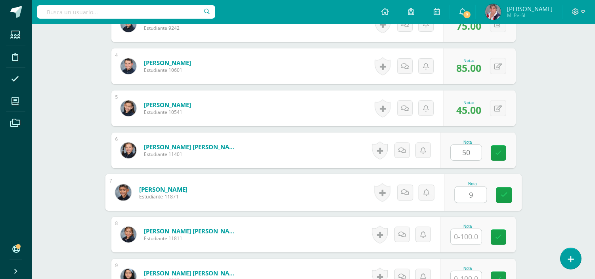
type input "95"
click at [497, 157] on link at bounding box center [498, 152] width 15 height 15
click at [504, 195] on icon at bounding box center [503, 194] width 7 height 7
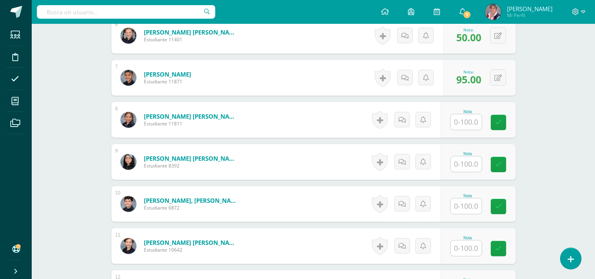
scroll to position [485, 0]
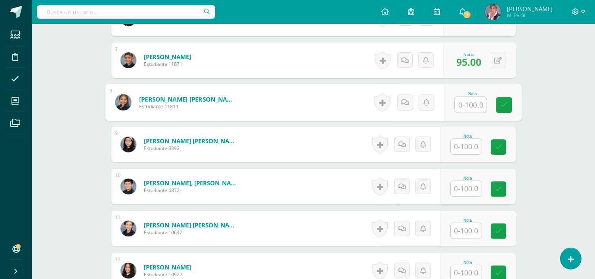
click at [470, 105] on input "text" at bounding box center [471, 105] width 32 height 16
click at [474, 103] on input "text" at bounding box center [471, 105] width 32 height 16
type input "55"
click at [504, 103] on icon at bounding box center [503, 104] width 7 height 7
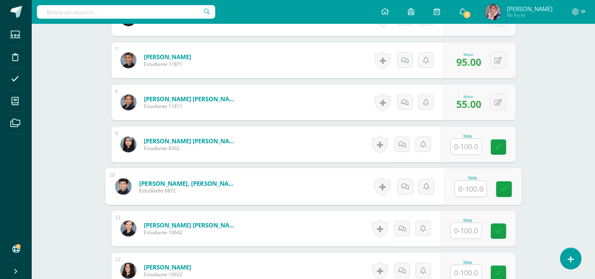
click at [469, 187] on input "text" at bounding box center [471, 189] width 32 height 16
type input "55"
click at [506, 185] on icon at bounding box center [503, 188] width 7 height 7
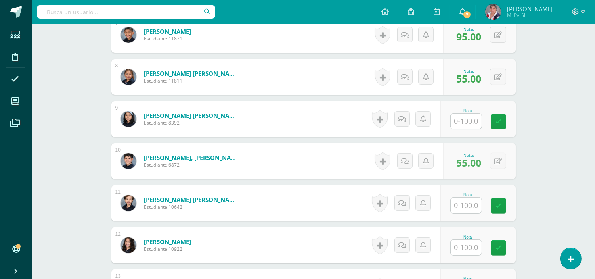
scroll to position [617, 0]
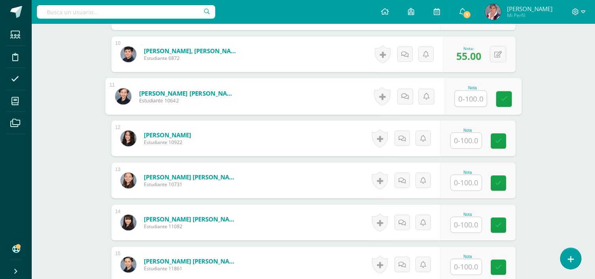
click at [470, 100] on input "text" at bounding box center [471, 99] width 32 height 16
type input "40"
drag, startPoint x: 516, startPoint y: 104, endPoint x: 502, endPoint y: 113, distance: 16.6
click at [512, 106] on div "Nota 40" at bounding box center [482, 96] width 77 height 37
click at [472, 139] on input "text" at bounding box center [466, 140] width 31 height 15
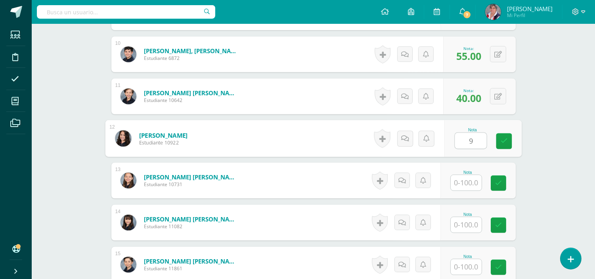
type input "90"
drag, startPoint x: 506, startPoint y: 140, endPoint x: 478, endPoint y: 170, distance: 40.9
click at [505, 143] on icon at bounding box center [503, 141] width 7 height 7
click at [475, 180] on input "text" at bounding box center [466, 182] width 31 height 15
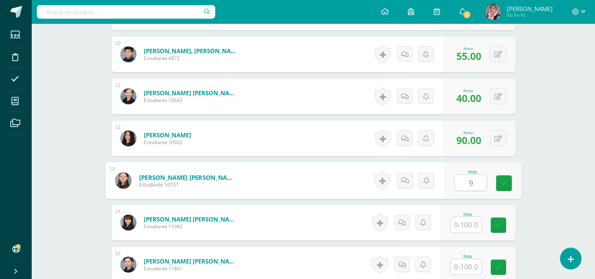
type input "90"
drag, startPoint x: 506, startPoint y: 180, endPoint x: 490, endPoint y: 194, distance: 21.3
click at [501, 184] on icon at bounding box center [503, 183] width 7 height 7
click at [458, 227] on input "text" at bounding box center [466, 224] width 31 height 15
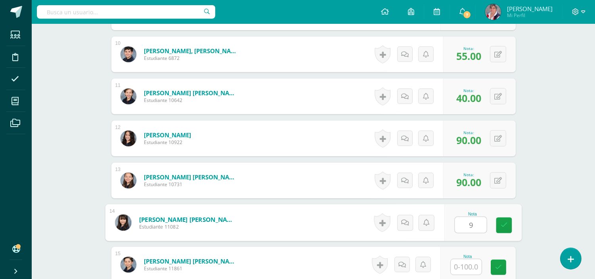
type input "90"
drag, startPoint x: 503, startPoint y: 222, endPoint x: 492, endPoint y: 206, distance: 19.3
click at [502, 215] on div "Nota 90" at bounding box center [482, 222] width 77 height 37
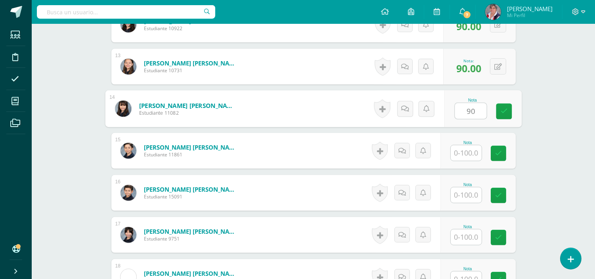
scroll to position [749, 0]
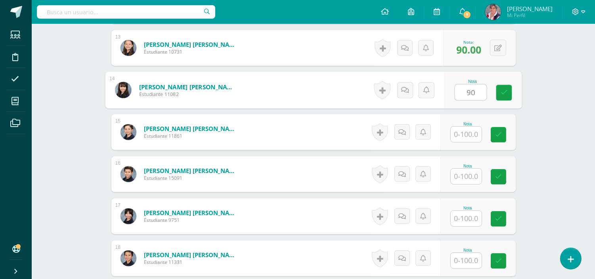
drag, startPoint x: 506, startPoint y: 92, endPoint x: 490, endPoint y: 109, distance: 23.3
click at [505, 92] on icon at bounding box center [503, 92] width 7 height 7
click at [468, 136] on input "text" at bounding box center [466, 133] width 31 height 15
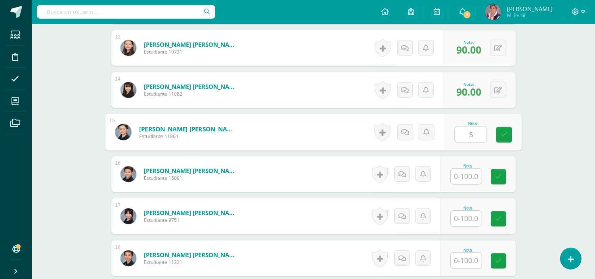
type input "50"
drag, startPoint x: 505, startPoint y: 135, endPoint x: 475, endPoint y: 166, distance: 43.2
click at [498, 140] on link at bounding box center [504, 135] width 16 height 16
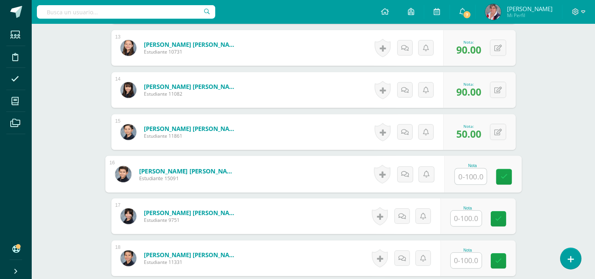
click at [469, 180] on input "text" at bounding box center [471, 176] width 32 height 16
type input "65"
drag, startPoint x: 505, startPoint y: 172, endPoint x: 475, endPoint y: 147, distance: 39.1
click at [504, 172] on link at bounding box center [504, 177] width 16 height 16
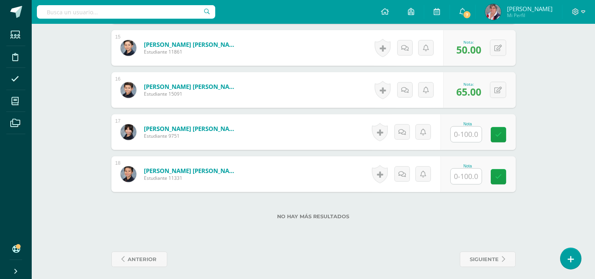
scroll to position [837, 0]
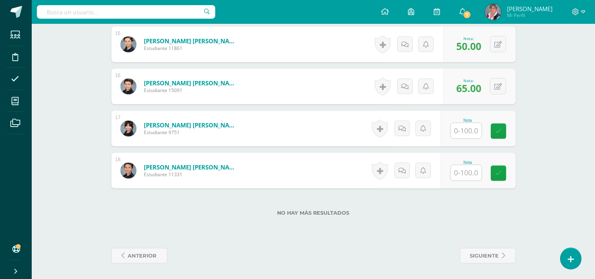
click at [470, 132] on input "text" at bounding box center [466, 130] width 31 height 15
type input "80"
drag, startPoint x: 502, startPoint y: 133, endPoint x: 466, endPoint y: 168, distance: 51.0
click at [501, 135] on link at bounding box center [504, 131] width 16 height 16
drag, startPoint x: 465, startPoint y: 172, endPoint x: 465, endPoint y: 165, distance: 6.4
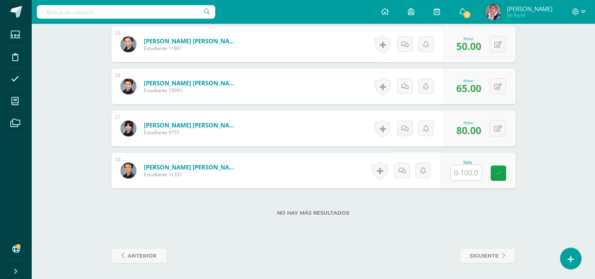
click at [465, 171] on input "text" at bounding box center [466, 172] width 31 height 15
type input "80"
click at [505, 171] on icon at bounding box center [503, 173] width 7 height 7
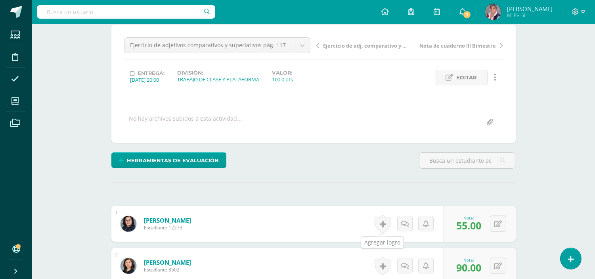
scroll to position [0, 0]
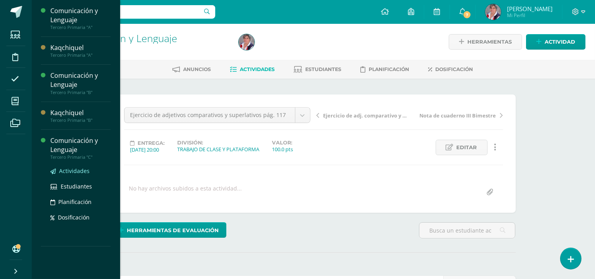
click at [77, 168] on span "Actividades" at bounding box center [74, 171] width 31 height 8
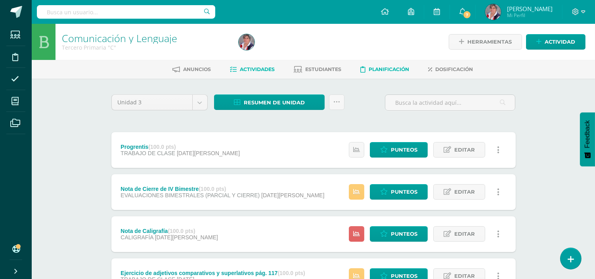
drag, startPoint x: 450, startPoint y: 69, endPoint x: 405, endPoint y: 73, distance: 45.0
click at [450, 69] on span "Dosificación" at bounding box center [455, 69] width 38 height 6
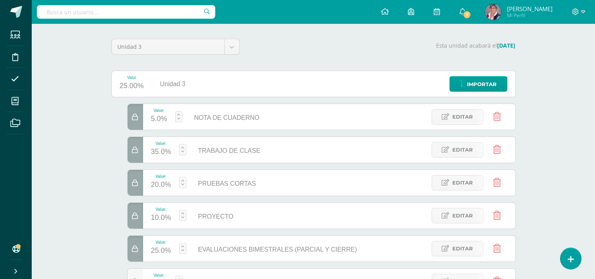
scroll to position [44, 0]
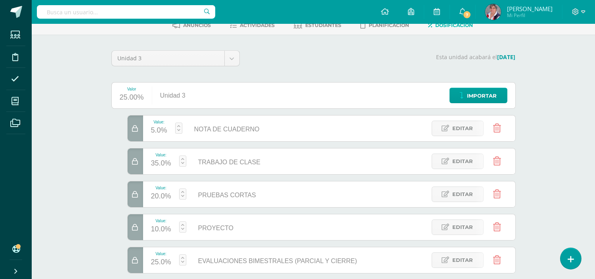
click at [462, 163] on span "Editar" at bounding box center [463, 161] width 21 height 15
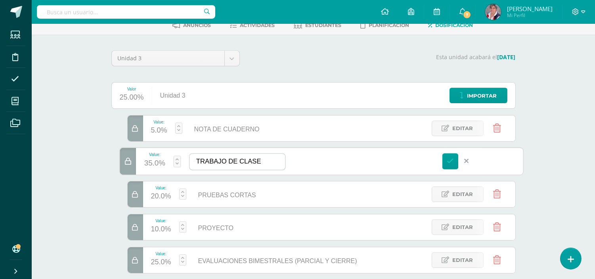
click at [266, 160] on input "TRABAJO DE CLASE" at bounding box center [237, 161] width 96 height 16
type input "TRABAJO DE CLASE y PLATAFORMA"
click at [450, 163] on icon at bounding box center [450, 160] width 7 height 7
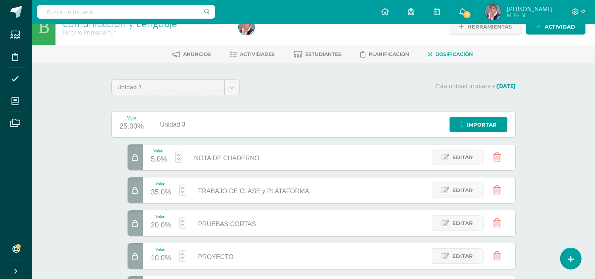
scroll to position [0, 0]
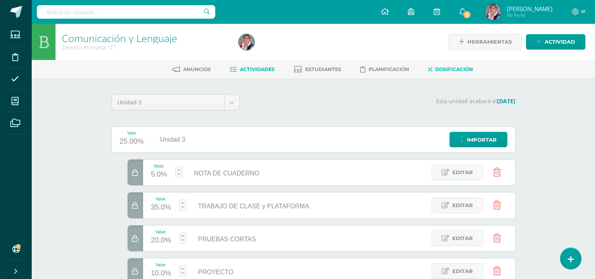
click at [264, 70] on span "Actividades" at bounding box center [257, 69] width 35 height 6
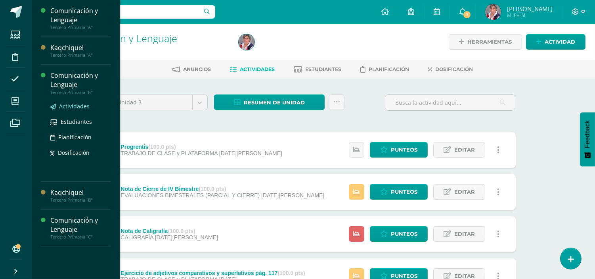
click at [76, 105] on span "Actividades" at bounding box center [74, 106] width 31 height 8
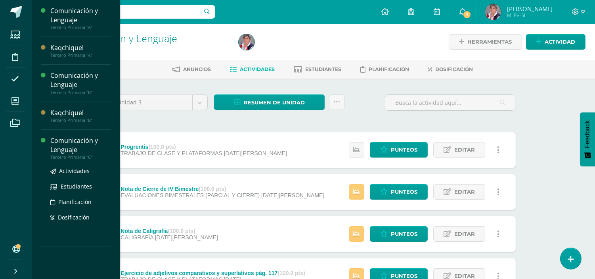
click at [72, 144] on div "Comunicación y Lenguaje" at bounding box center [80, 145] width 60 height 18
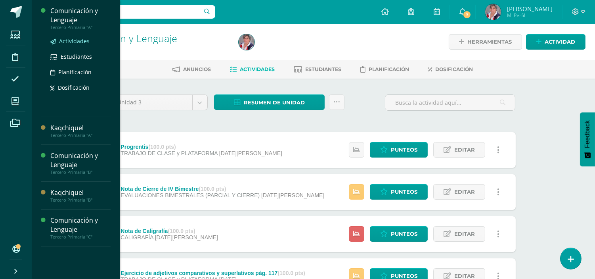
click at [77, 42] on span "Actividades" at bounding box center [74, 41] width 31 height 8
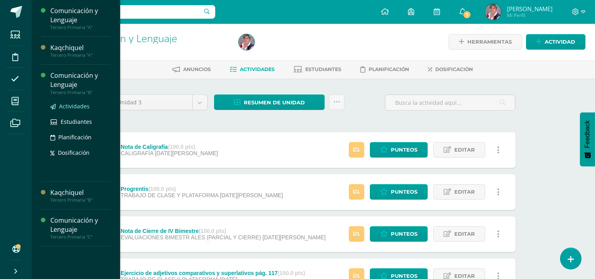
click at [82, 109] on span "Actividades" at bounding box center [74, 106] width 31 height 8
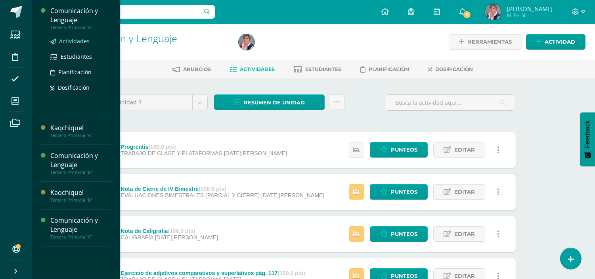
click at [77, 40] on span "Actividades" at bounding box center [74, 41] width 31 height 8
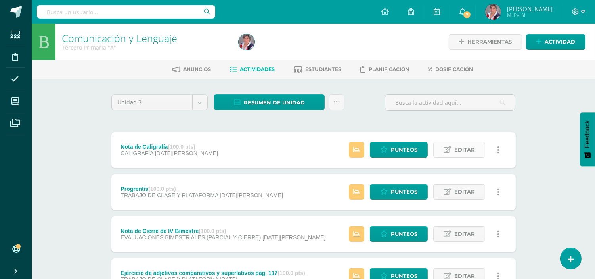
click at [458, 149] on span "Editar" at bounding box center [464, 149] width 21 height 15
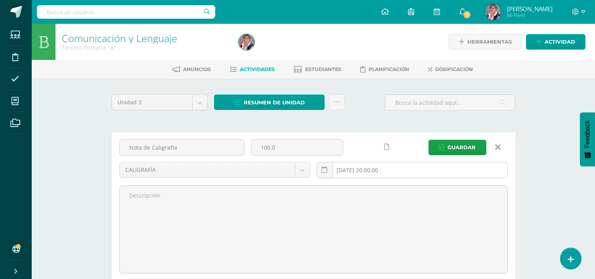
click at [367, 170] on input "2025-08-06 20:00:00" at bounding box center [412, 169] width 190 height 15
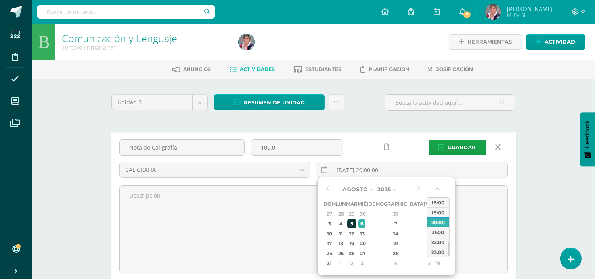
drag, startPoint x: 361, startPoint y: 222, endPoint x: 364, endPoint y: 225, distance: 4.2
click at [357, 225] on td "5" at bounding box center [351, 223] width 11 height 10
type input "2025-08-05 20:00"
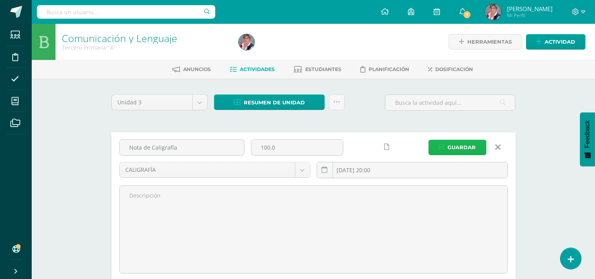
click at [456, 145] on span "Guardar" at bounding box center [462, 147] width 28 height 15
